Goal: Find specific page/section: Find specific page/section

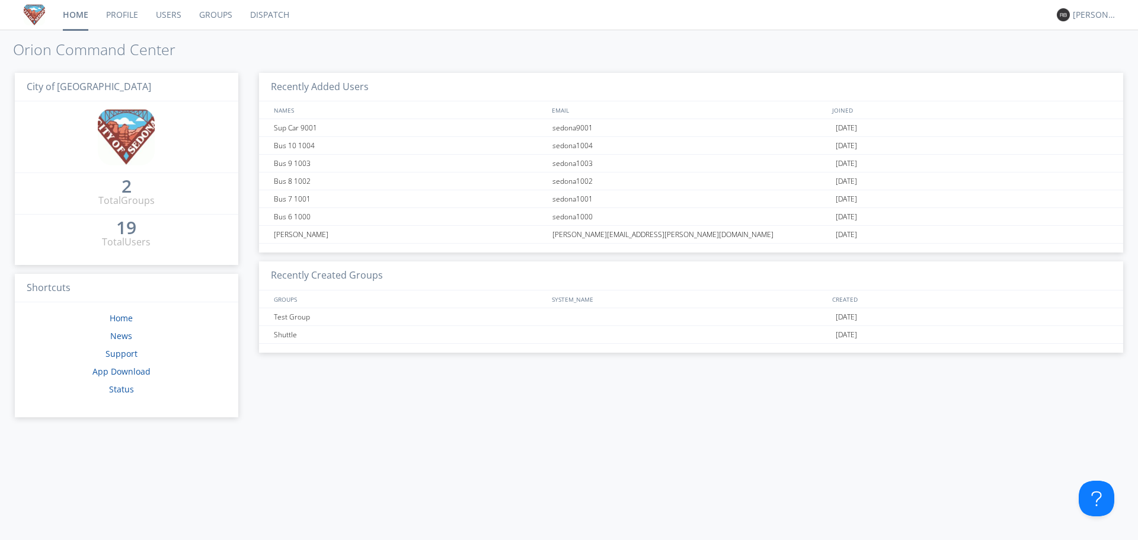
click at [274, 15] on link "Dispatch" at bounding box center [269, 15] width 57 height 30
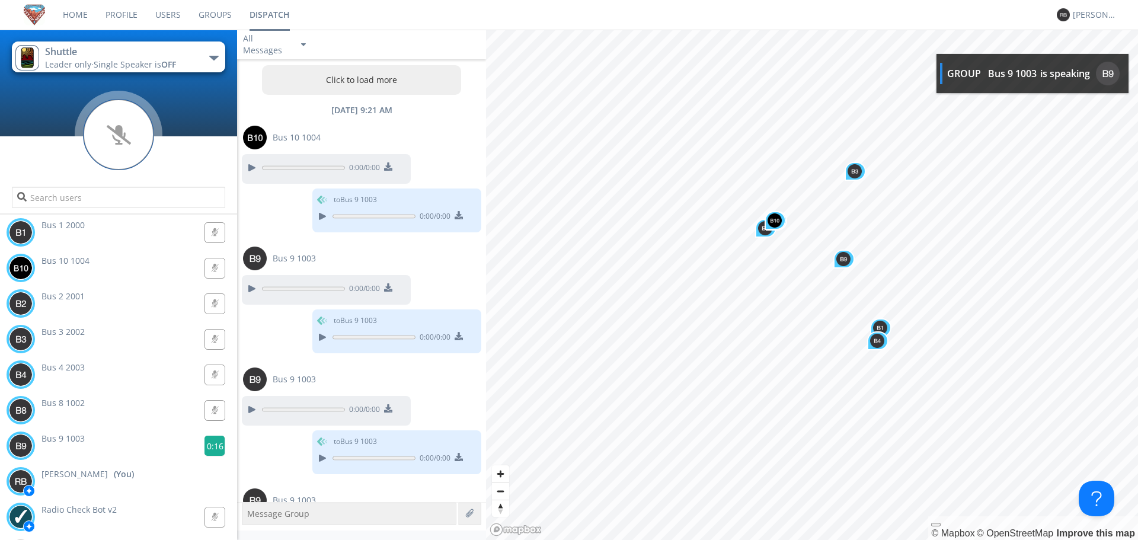
click at [206, 242] on g at bounding box center [214, 232] width 20 height 20
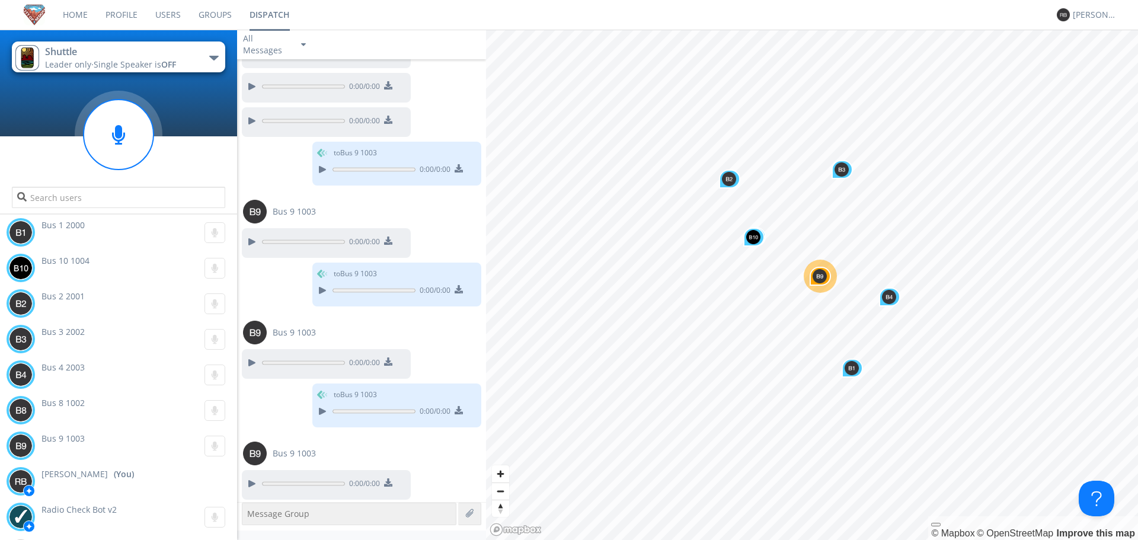
scroll to position [1514, 0]
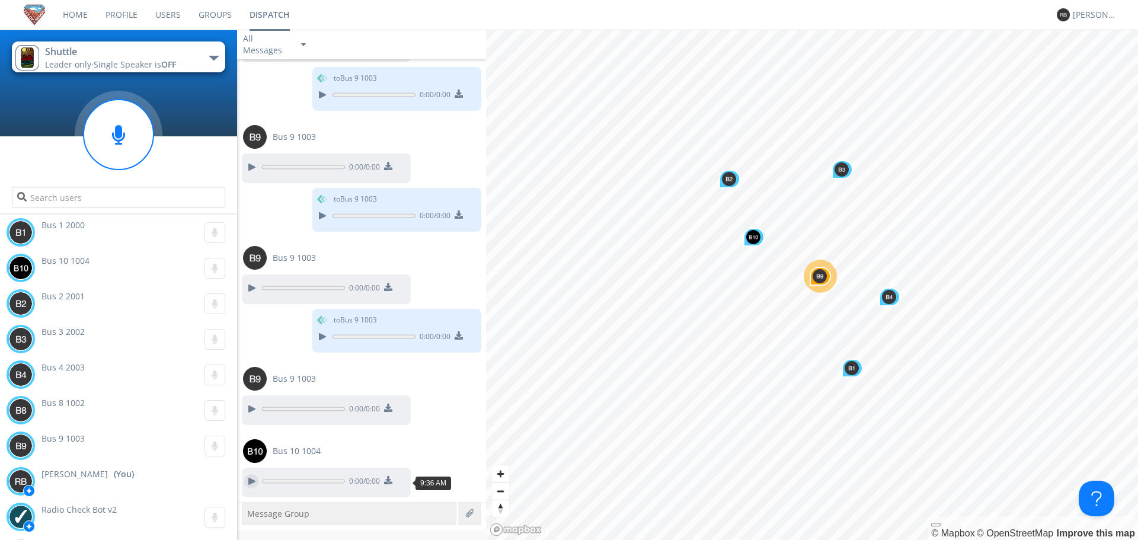
click at [255, 482] on div at bounding box center [251, 481] width 14 height 14
click at [212, 242] on g at bounding box center [214, 232] width 20 height 20
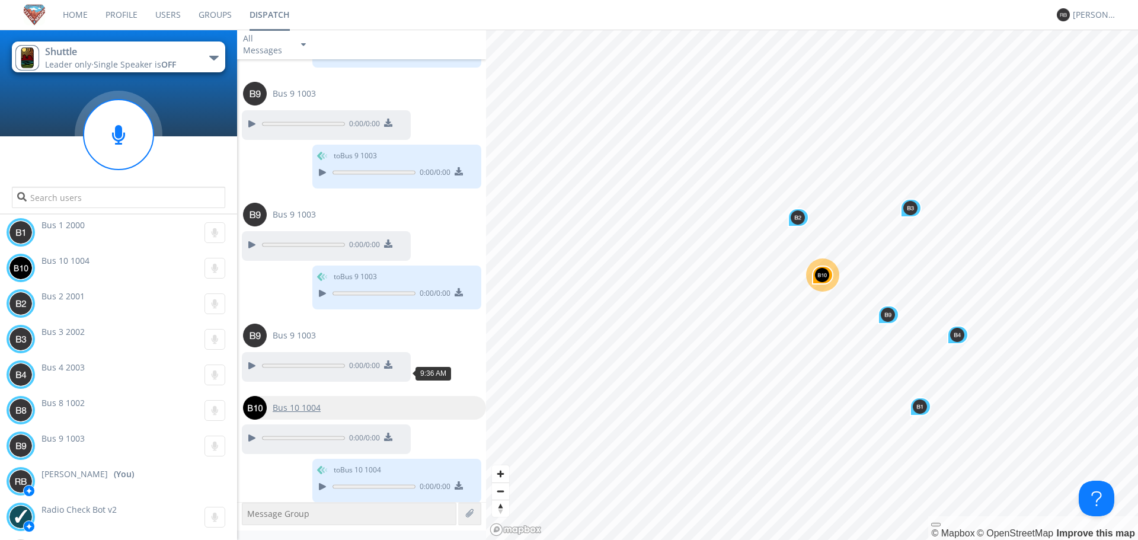
scroll to position [1562, 0]
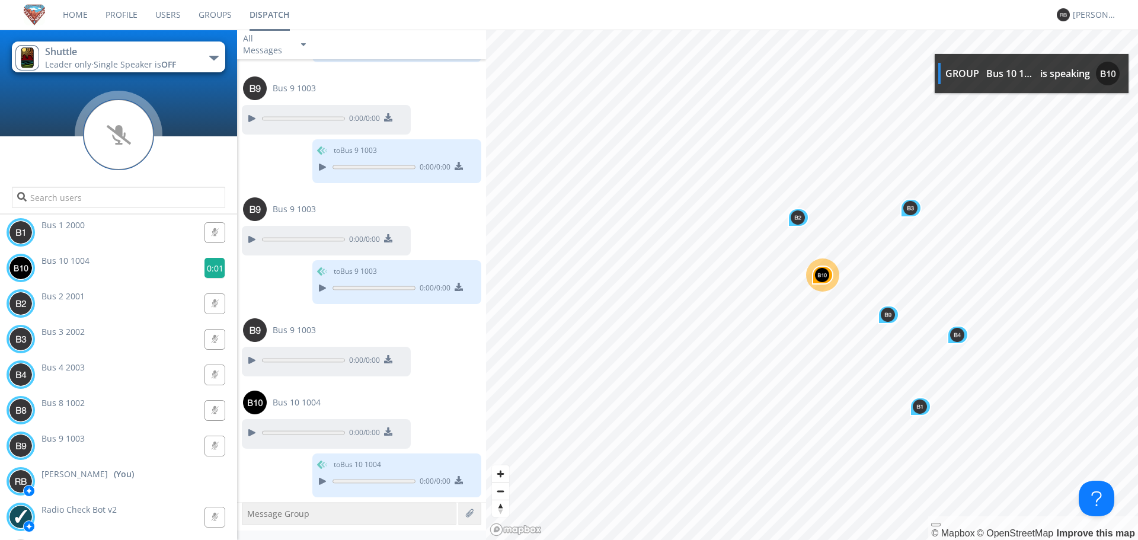
click at [209, 242] on g at bounding box center [214, 232] width 20 height 20
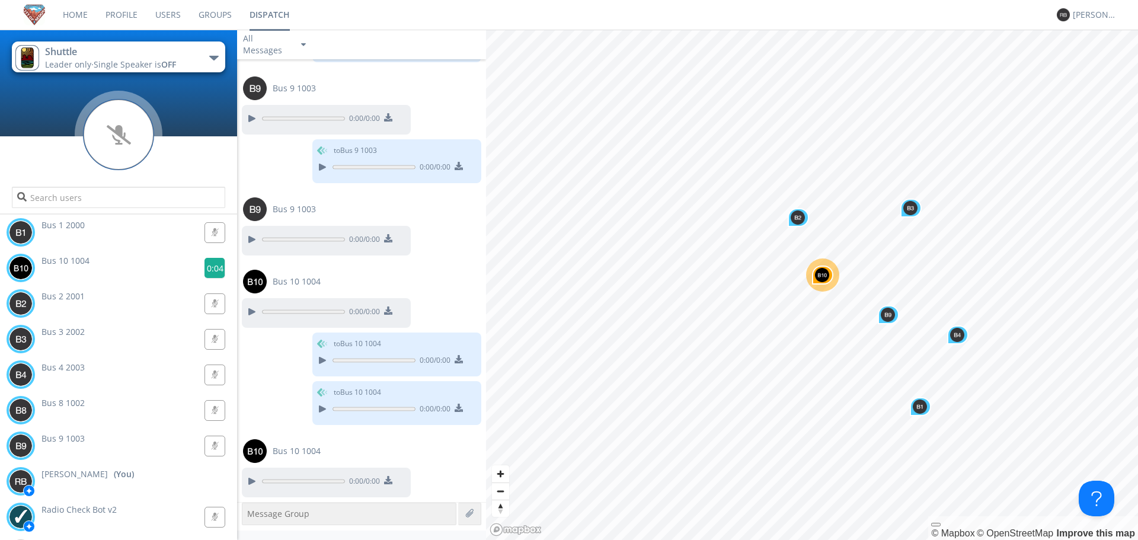
scroll to position [1732, 0]
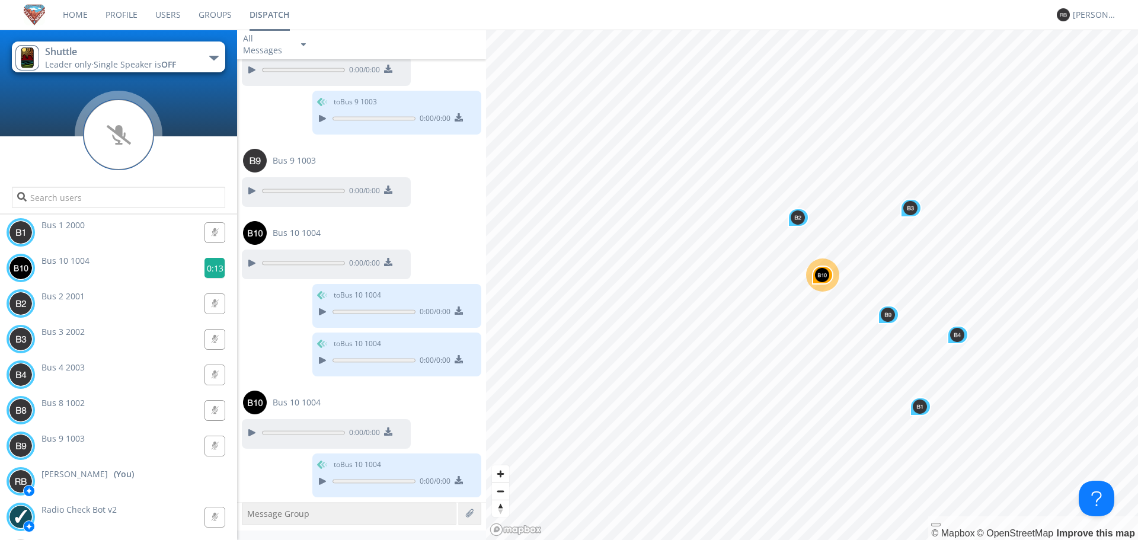
click at [207, 242] on g at bounding box center [214, 232] width 20 height 20
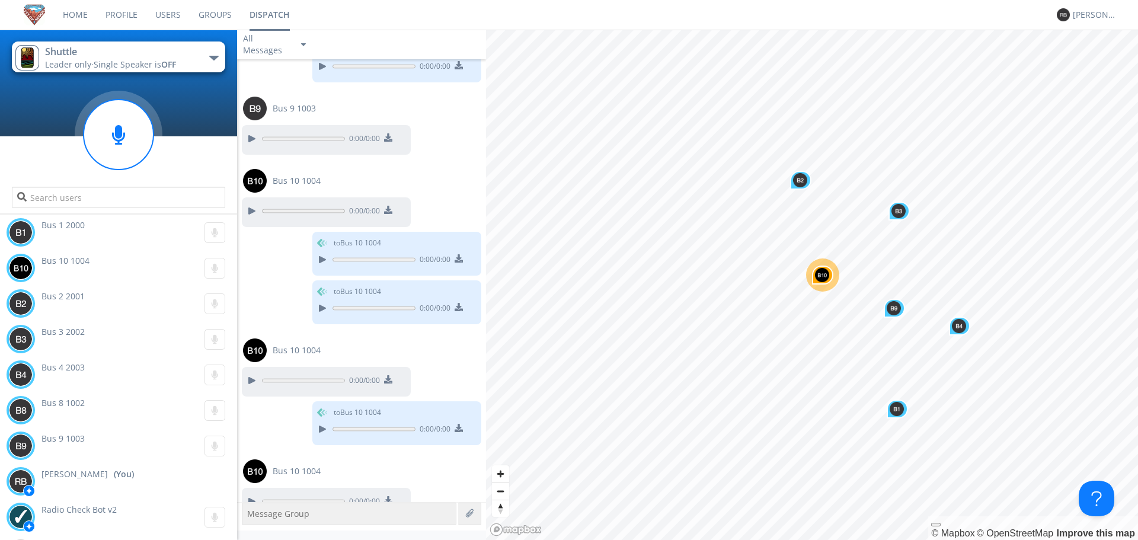
scroll to position [1804, 0]
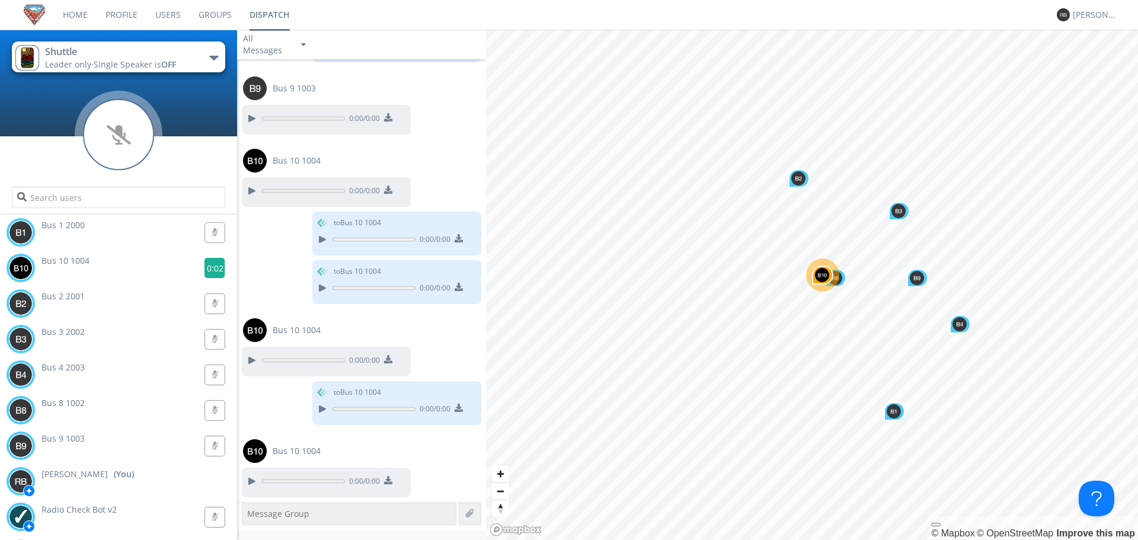
click at [212, 242] on g at bounding box center [214, 232] width 20 height 20
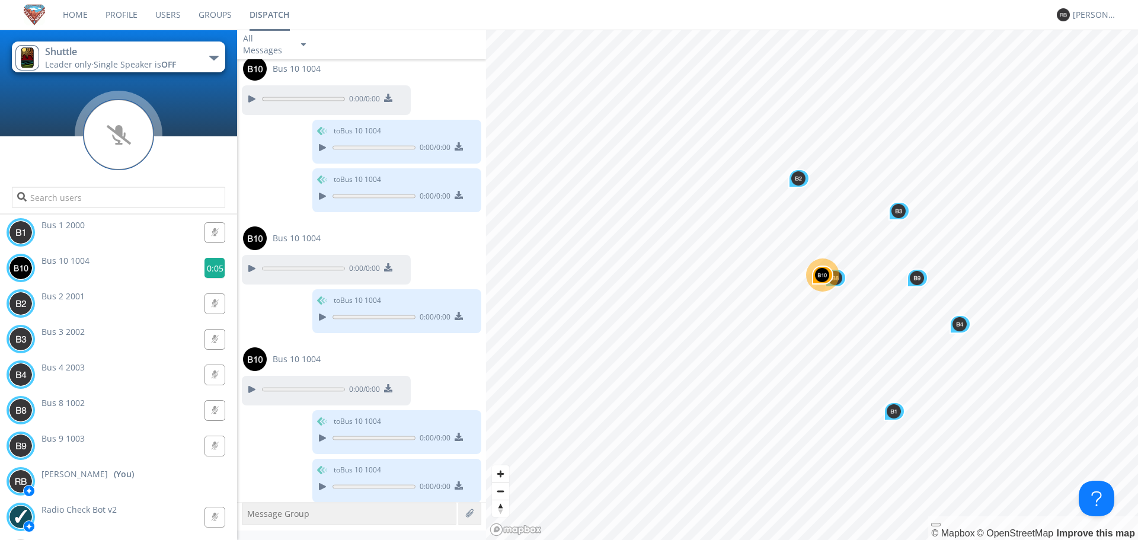
scroll to position [1901, 0]
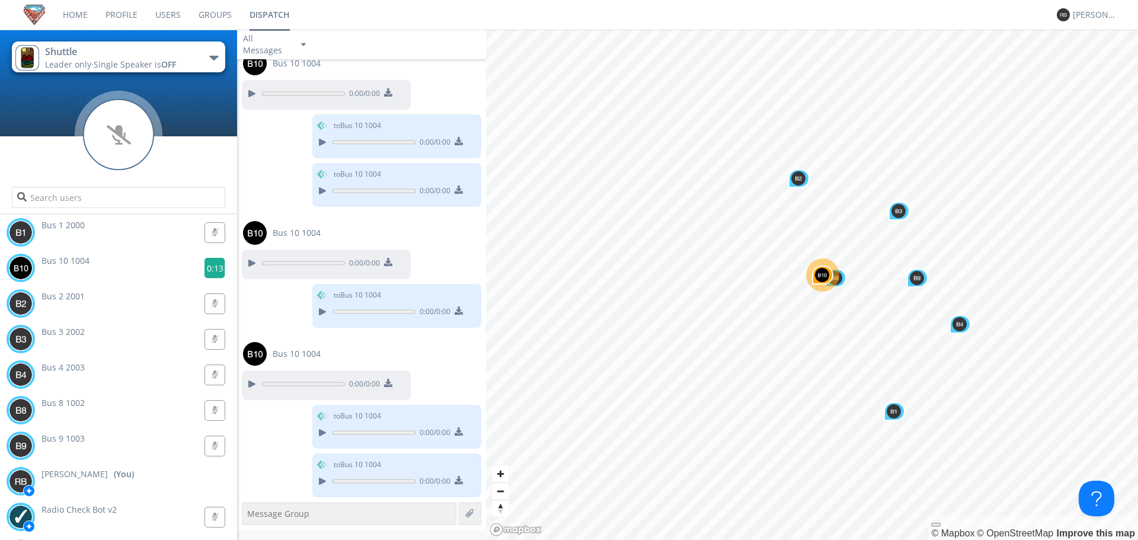
click at [213, 242] on g at bounding box center [214, 232] width 20 height 20
click at [212, 242] on rect at bounding box center [215, 233] width 20 height 20
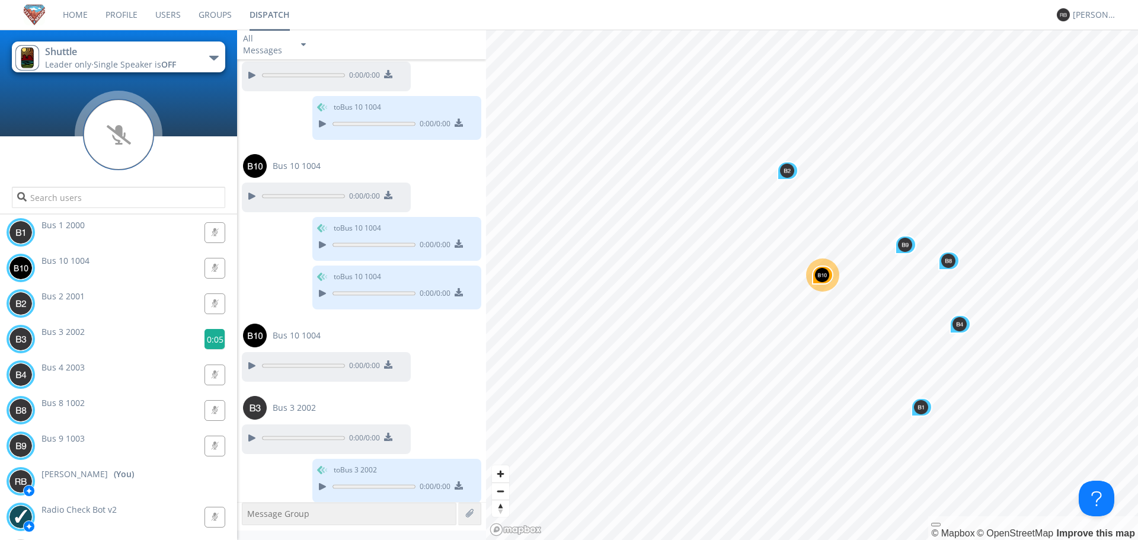
scroll to position [2094, 0]
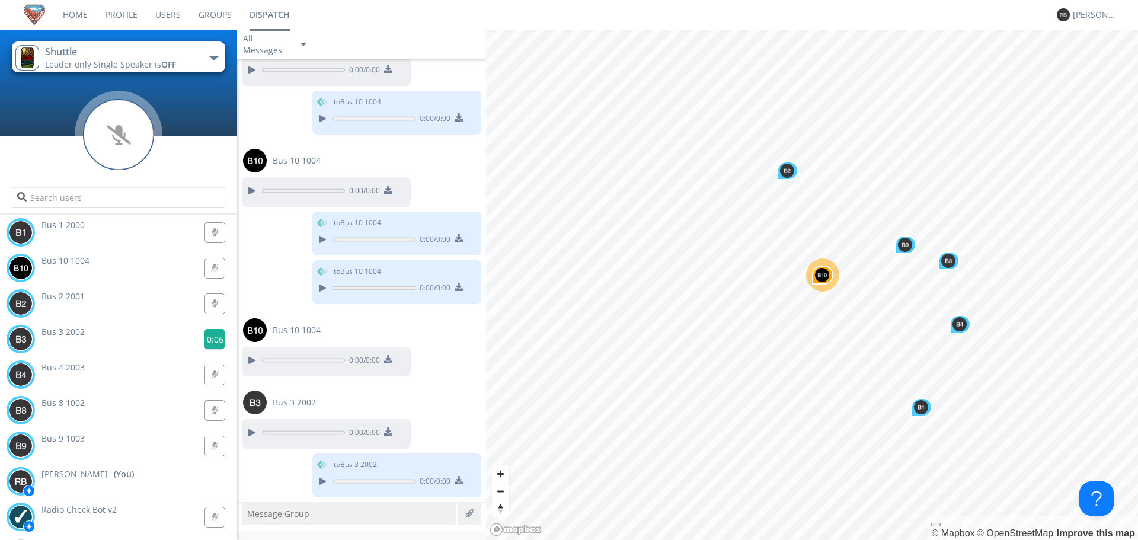
click at [212, 242] on g at bounding box center [214, 232] width 20 height 20
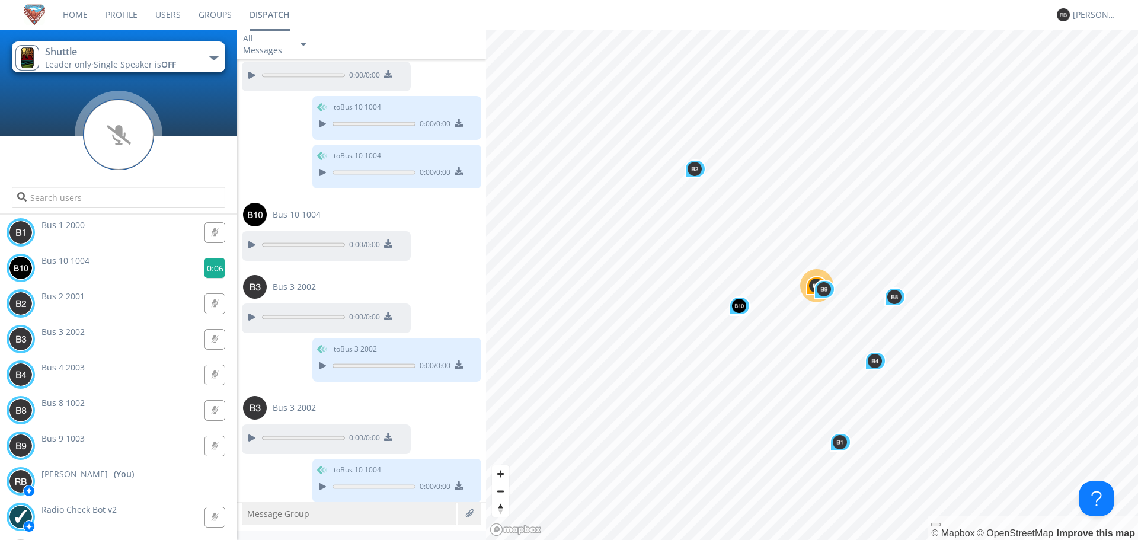
scroll to position [2215, 0]
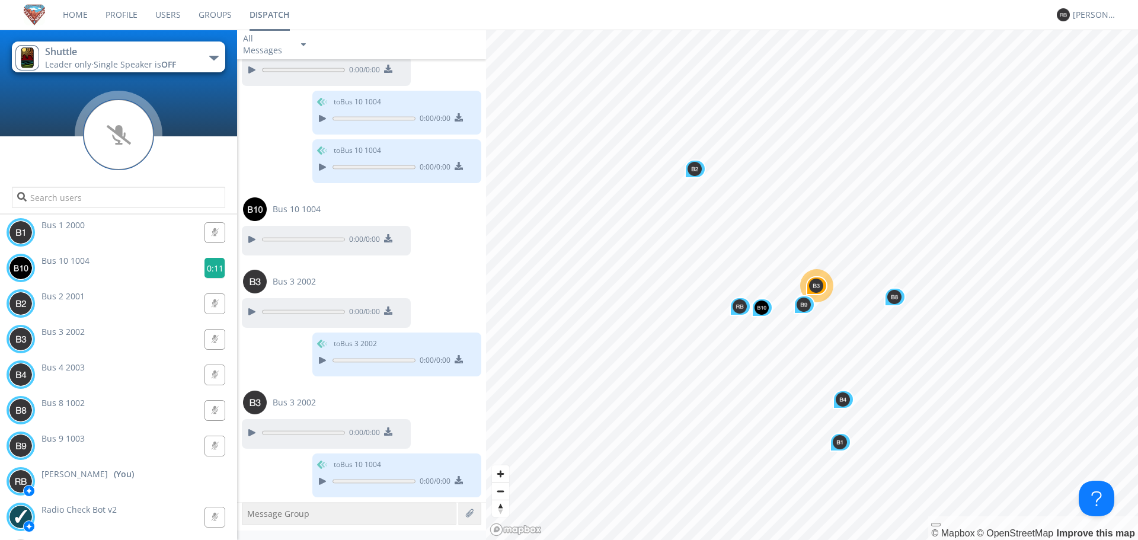
drag, startPoint x: 214, startPoint y: 271, endPoint x: 252, endPoint y: 19, distance: 255.3
click at [217, 242] on g at bounding box center [214, 232] width 20 height 20
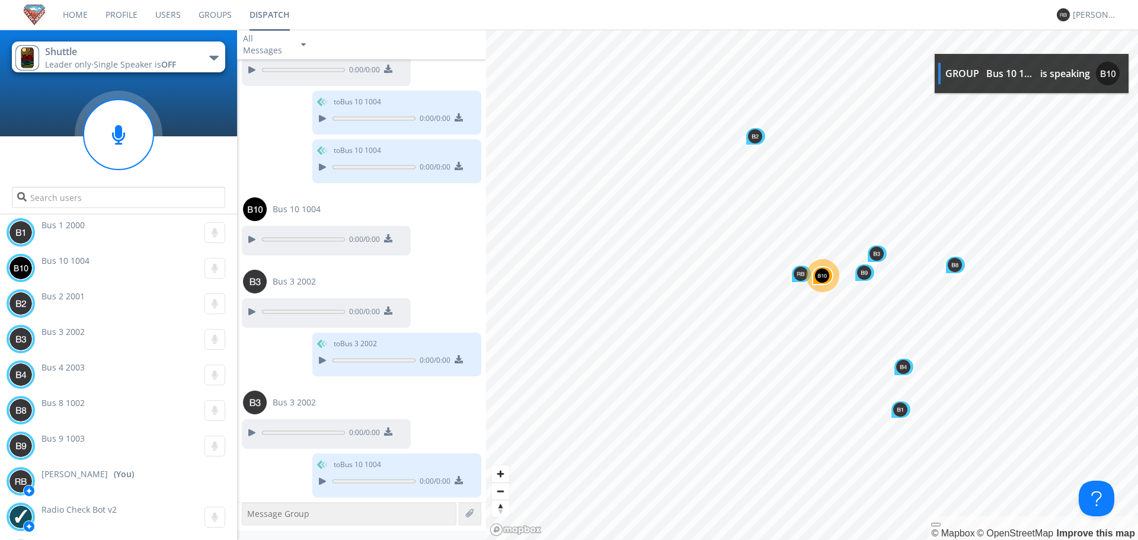
scroll to position [2288, 0]
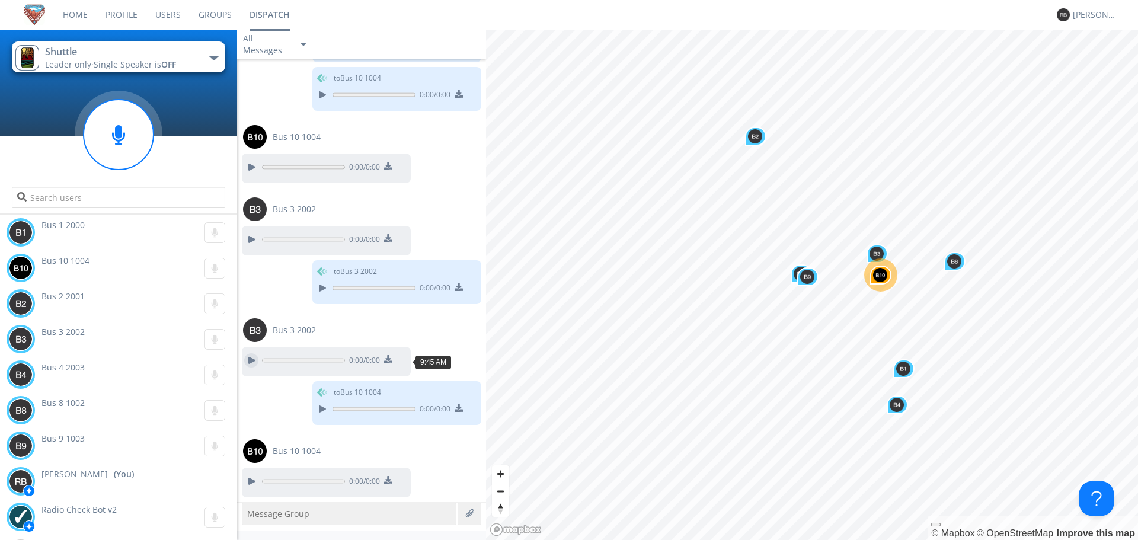
click at [252, 363] on div at bounding box center [251, 360] width 14 height 14
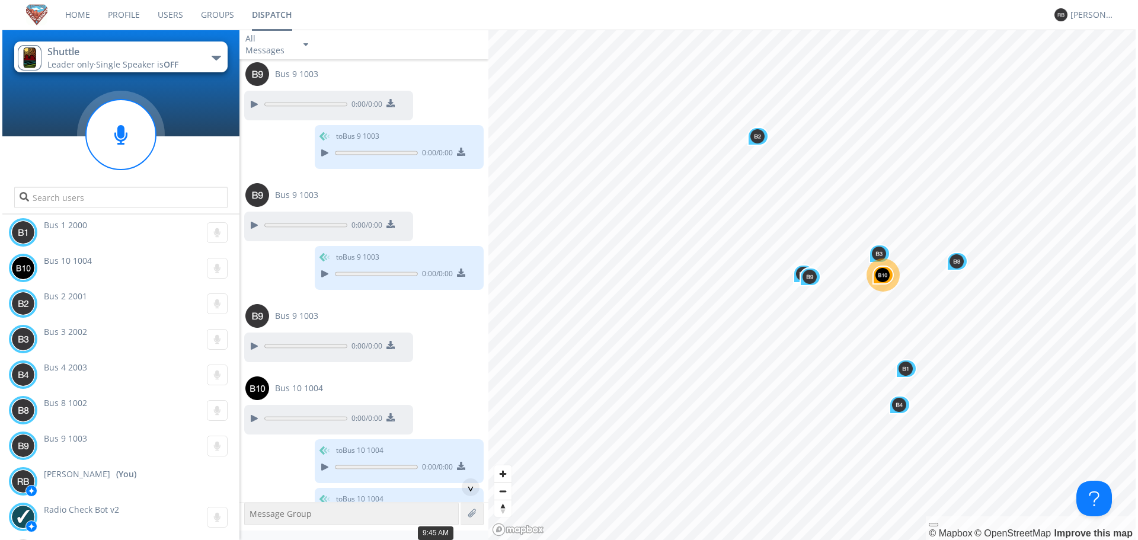
scroll to position [1517, 0]
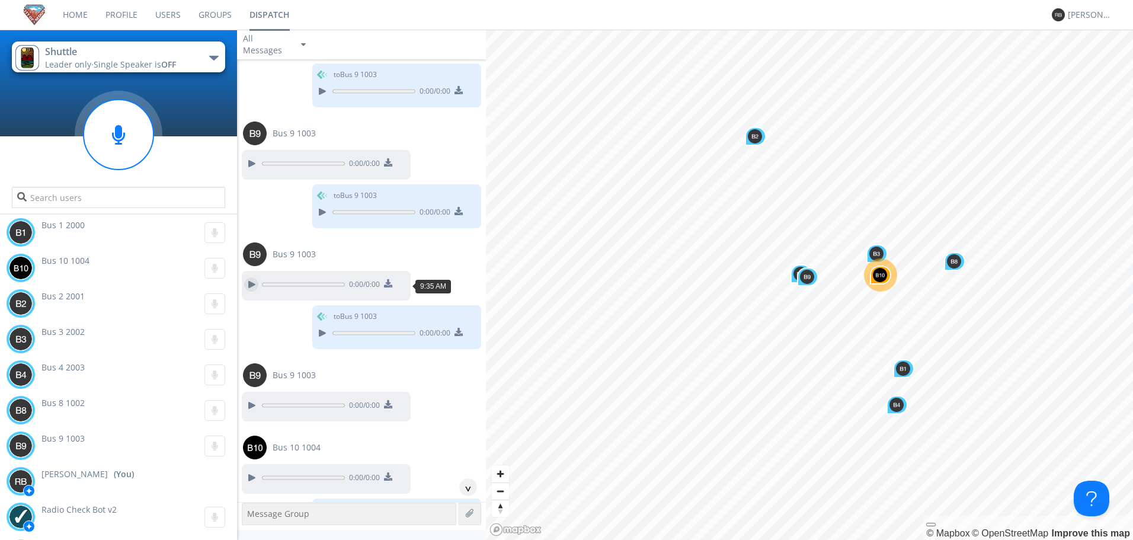
click at [252, 281] on div at bounding box center [251, 284] width 14 height 14
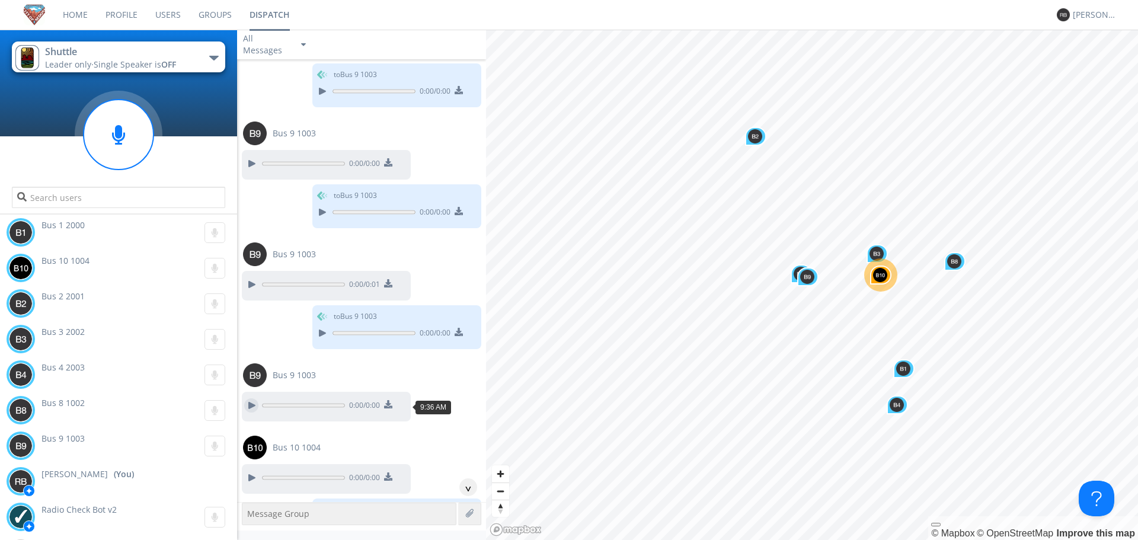
click at [249, 409] on div at bounding box center [251, 405] width 14 height 14
click at [211, 242] on g at bounding box center [214, 232] width 20 height 20
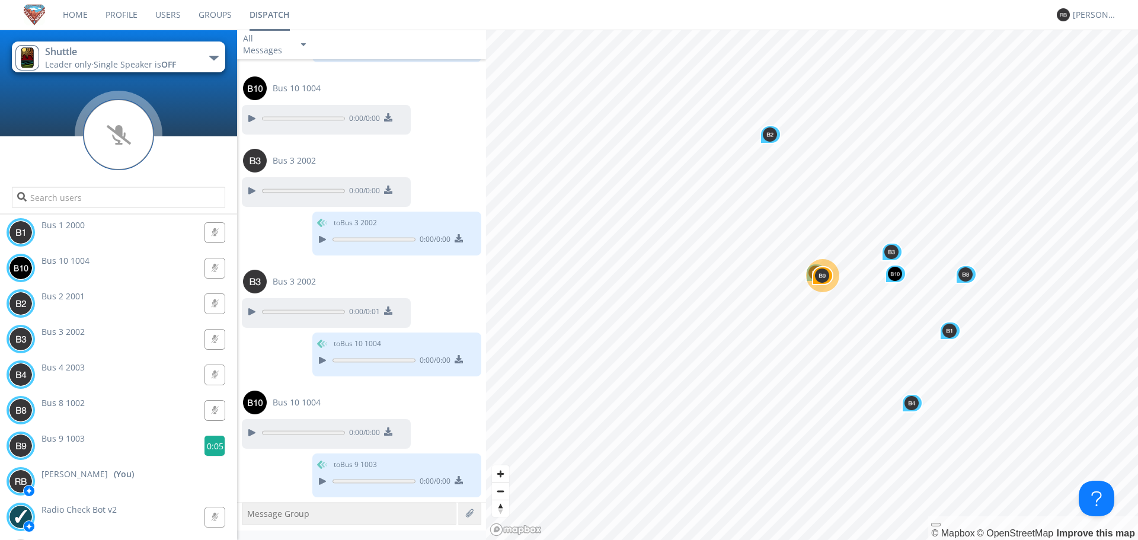
scroll to position [2385, 0]
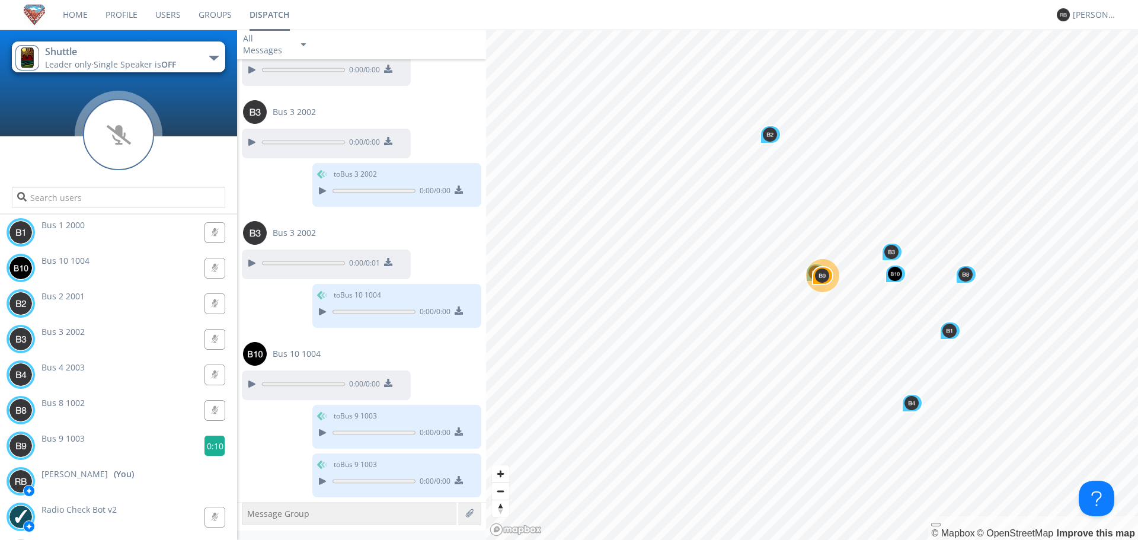
click at [209, 242] on g at bounding box center [214, 232] width 20 height 20
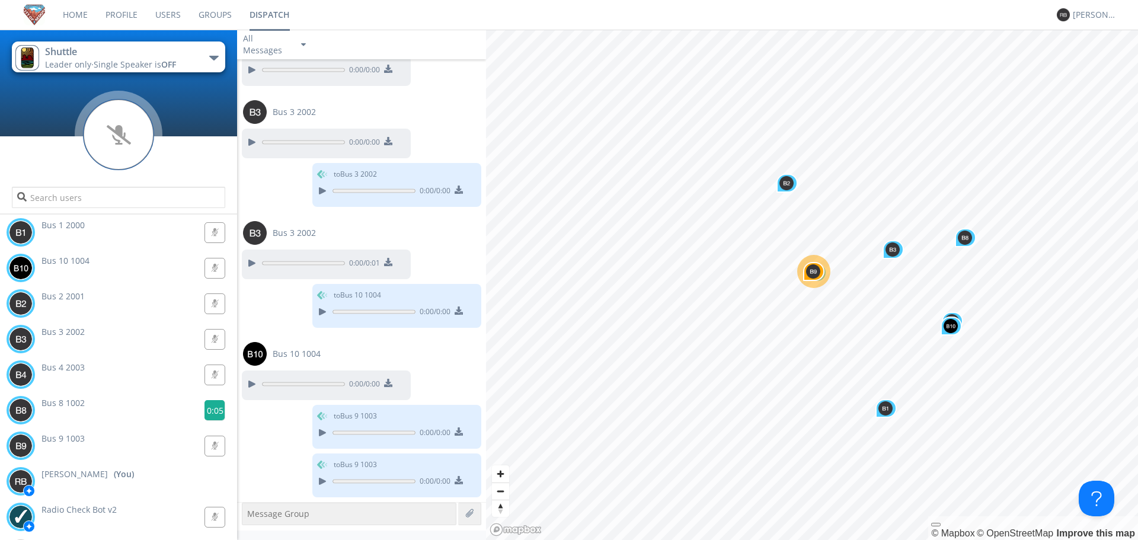
scroll to position [2459, 0]
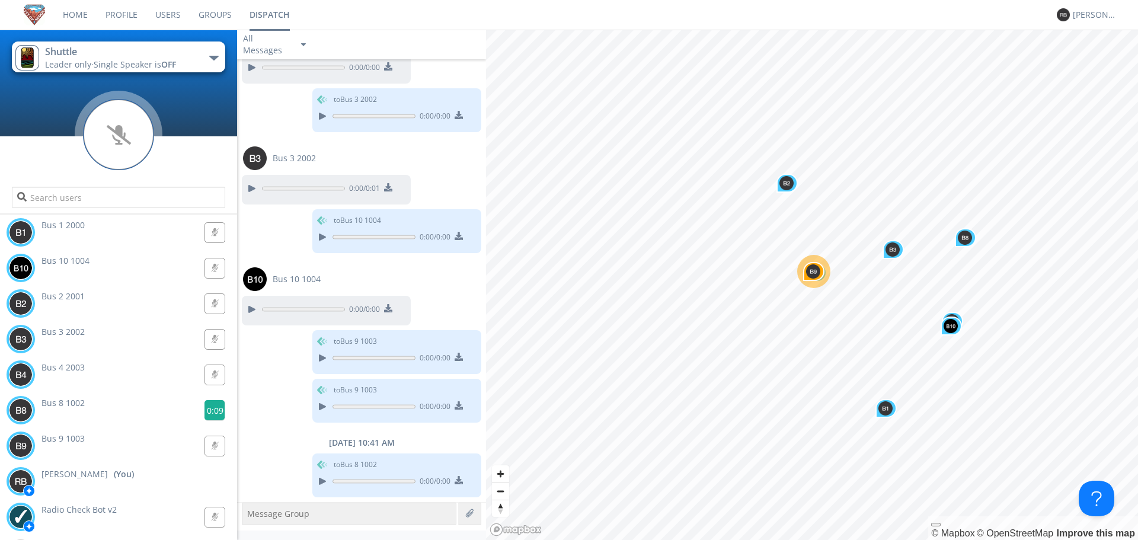
click at [207, 242] on g at bounding box center [214, 232] width 20 height 20
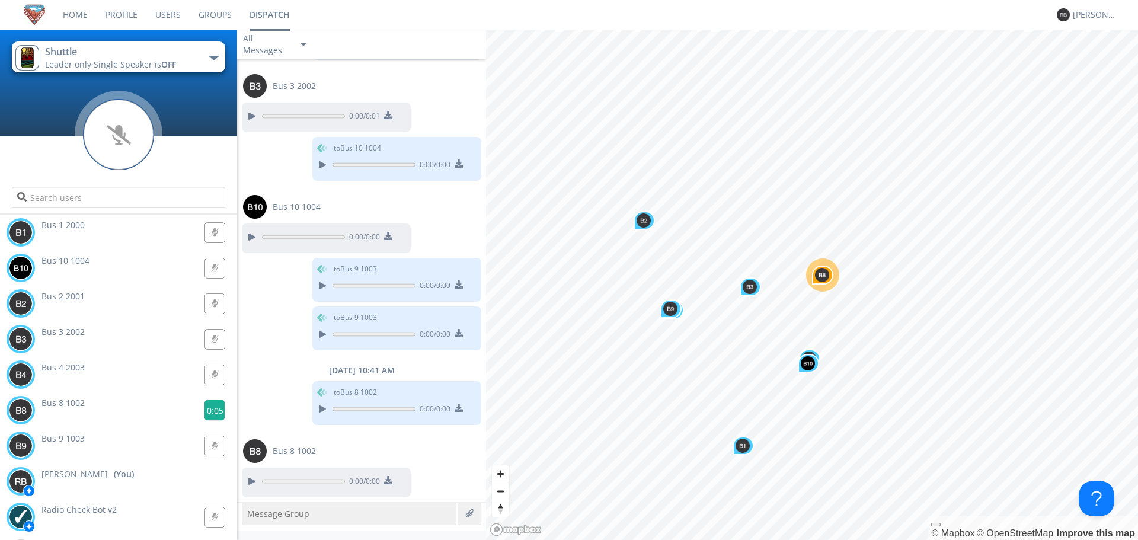
scroll to position [2580, 0]
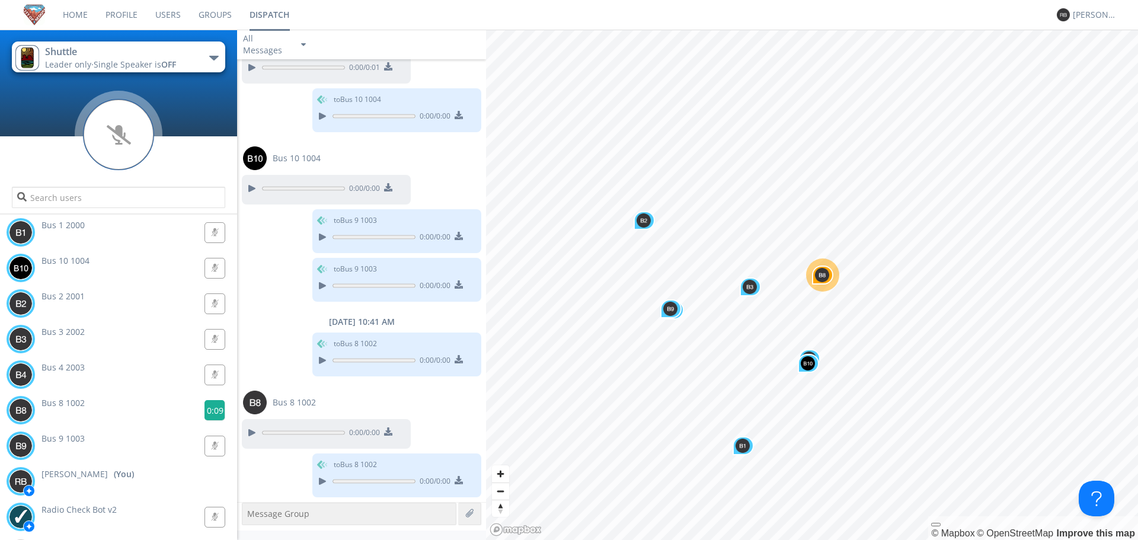
click at [207, 242] on g at bounding box center [214, 232] width 20 height 20
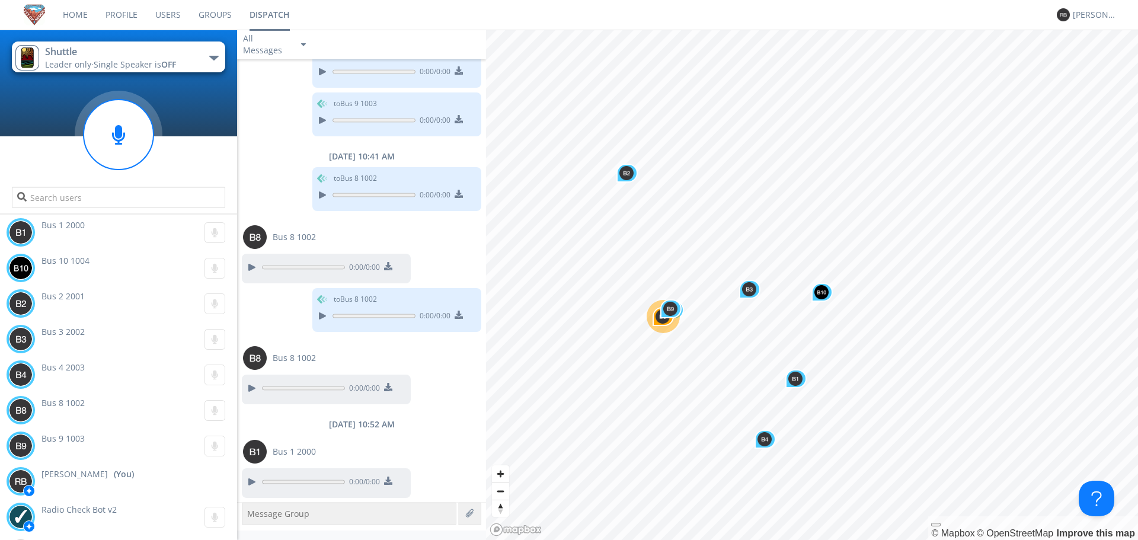
scroll to position [2746, 0]
click at [217, 233] on g at bounding box center [214, 232] width 21 height 21
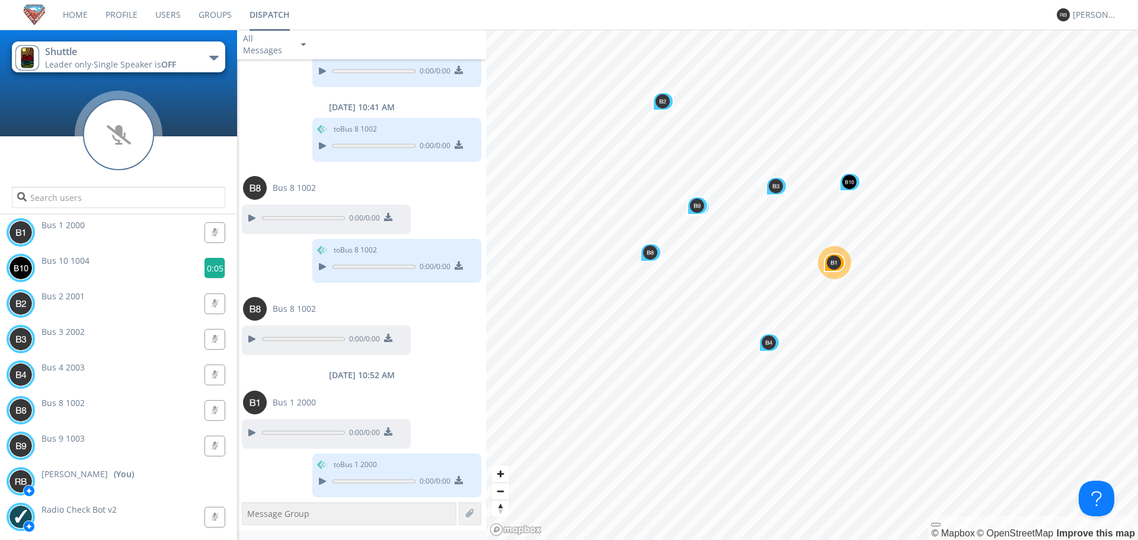
scroll to position [2843, 0]
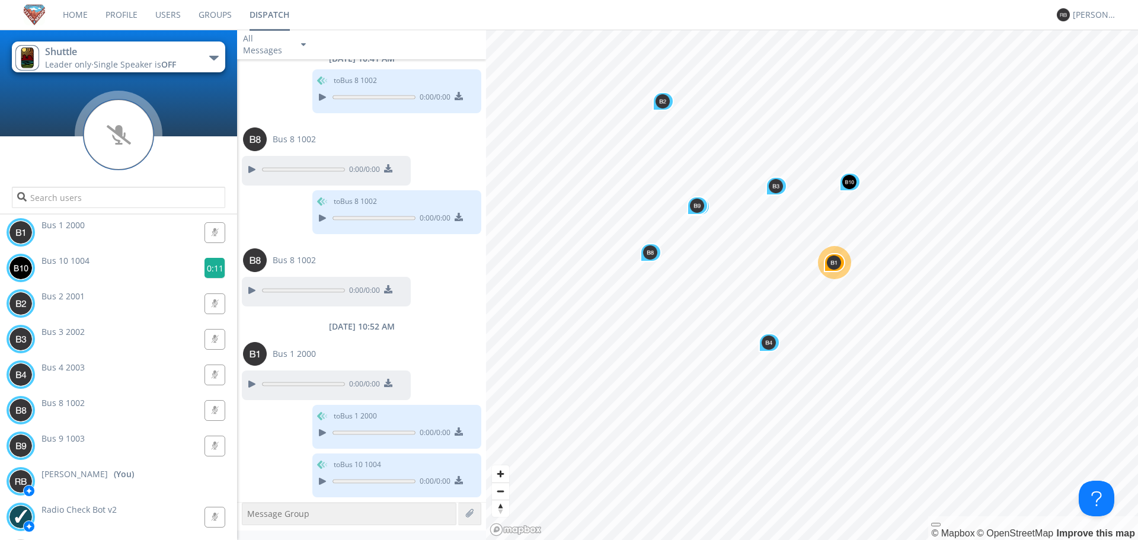
click at [210, 242] on g at bounding box center [214, 232] width 20 height 20
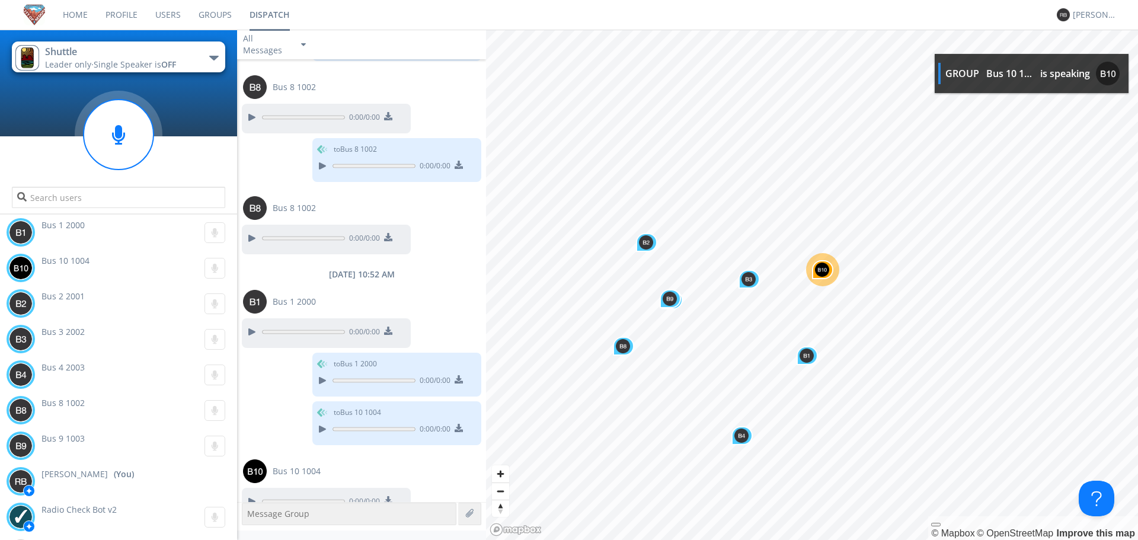
scroll to position [2916, 0]
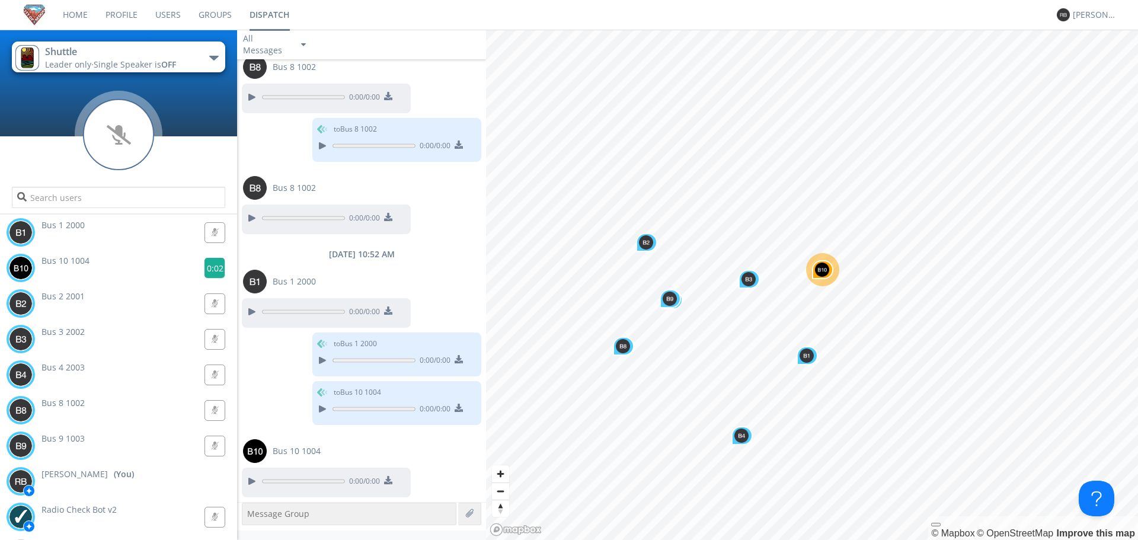
click at [208, 242] on g at bounding box center [214, 232] width 20 height 20
